Goal: Answer question/provide support

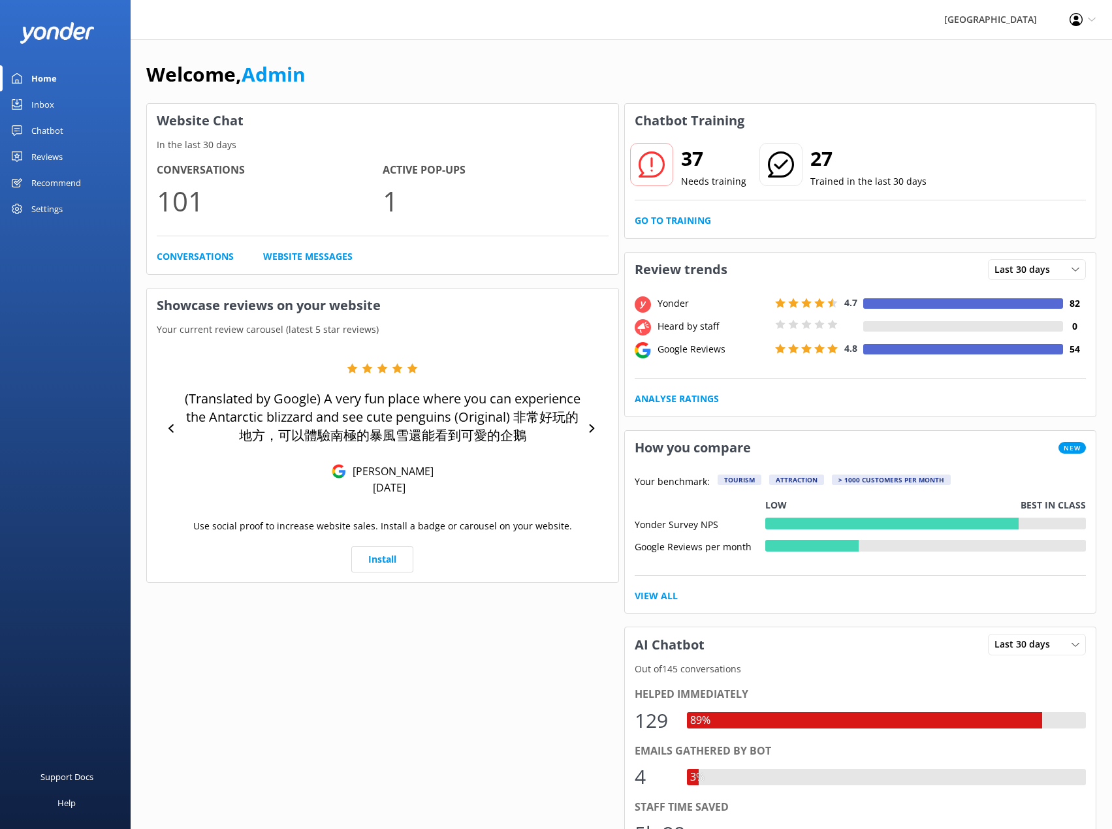
click at [44, 103] on div "Inbox" at bounding box center [42, 104] width 23 height 26
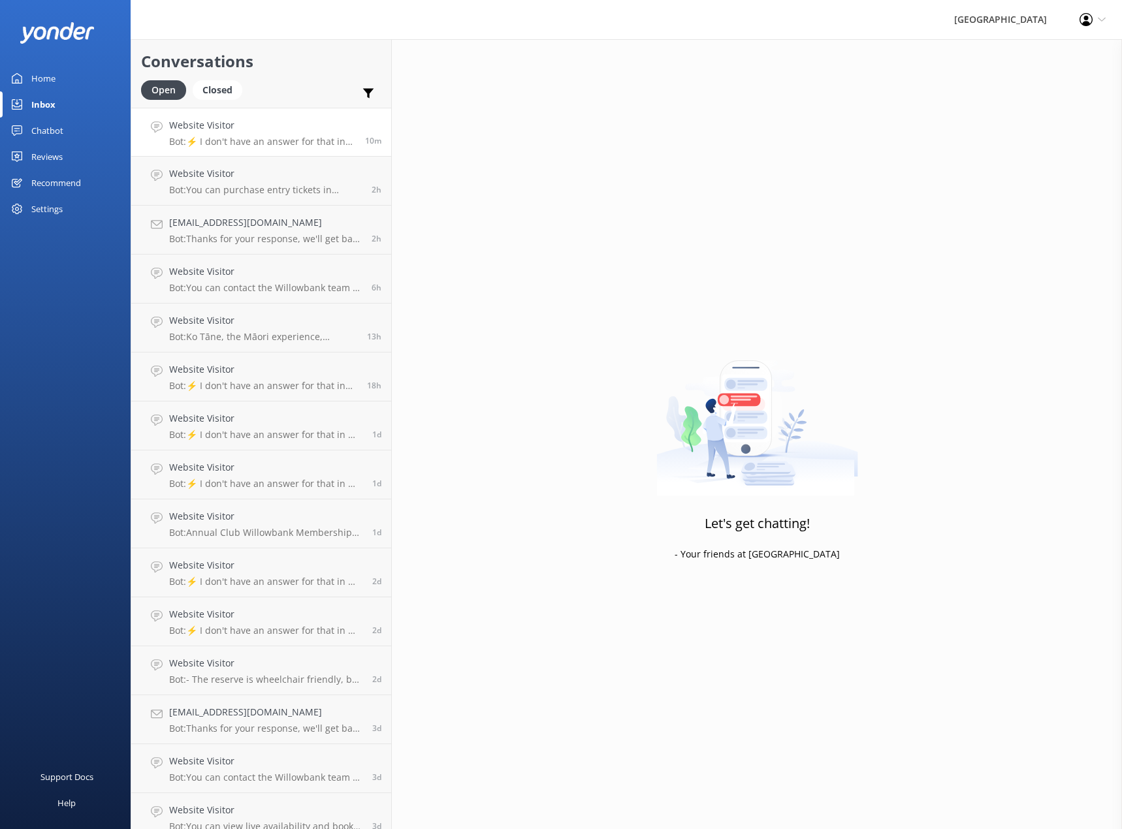
click at [238, 140] on p "Bot: ⚡ I don't have an answer for that in my knowledge base. Please try and rep…" at bounding box center [262, 142] width 186 height 12
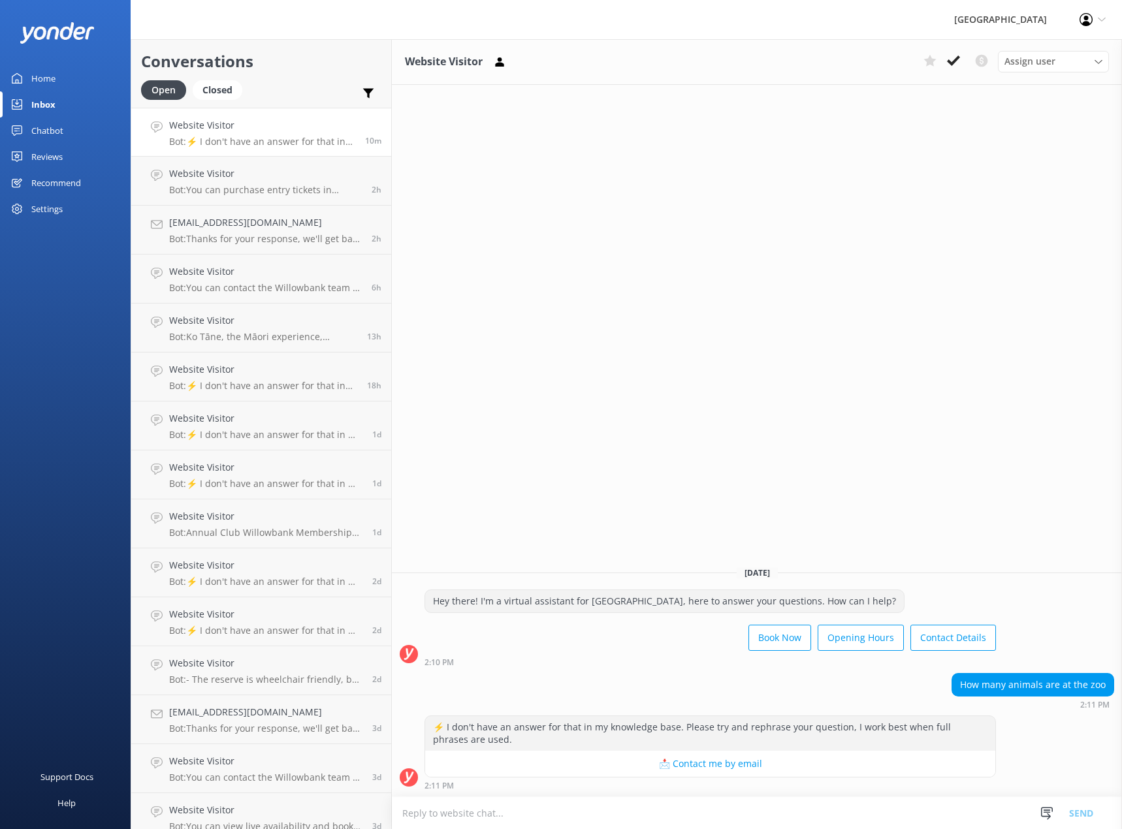
click at [52, 125] on div "Chatbot" at bounding box center [47, 131] width 32 height 26
